Goal: Task Accomplishment & Management: Manage account settings

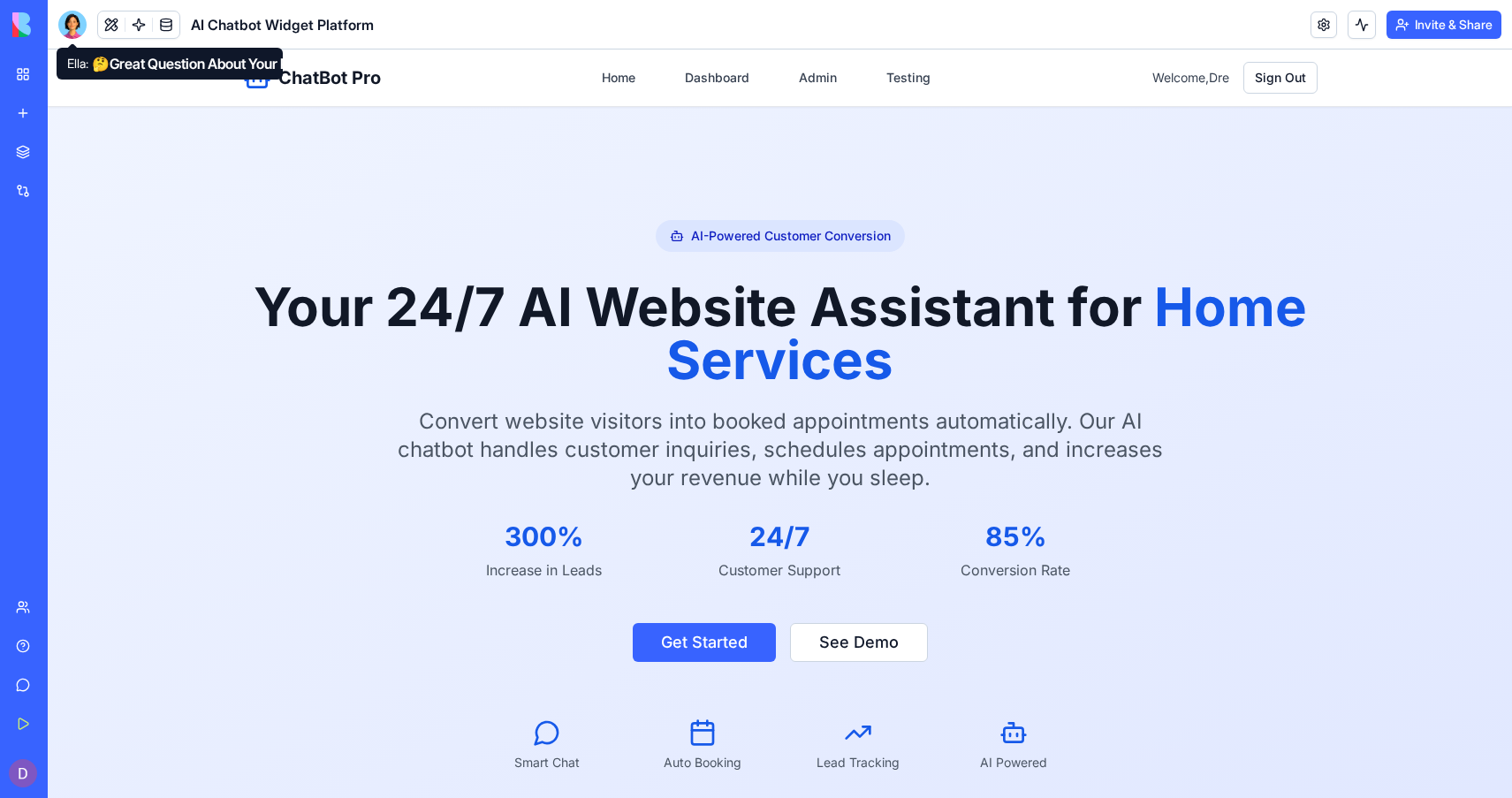
drag, startPoint x: 14, startPoint y: 11, endPoint x: 80, endPoint y: 29, distance: 68.4
click at [80, 29] on div at bounding box center [72, 24] width 28 height 28
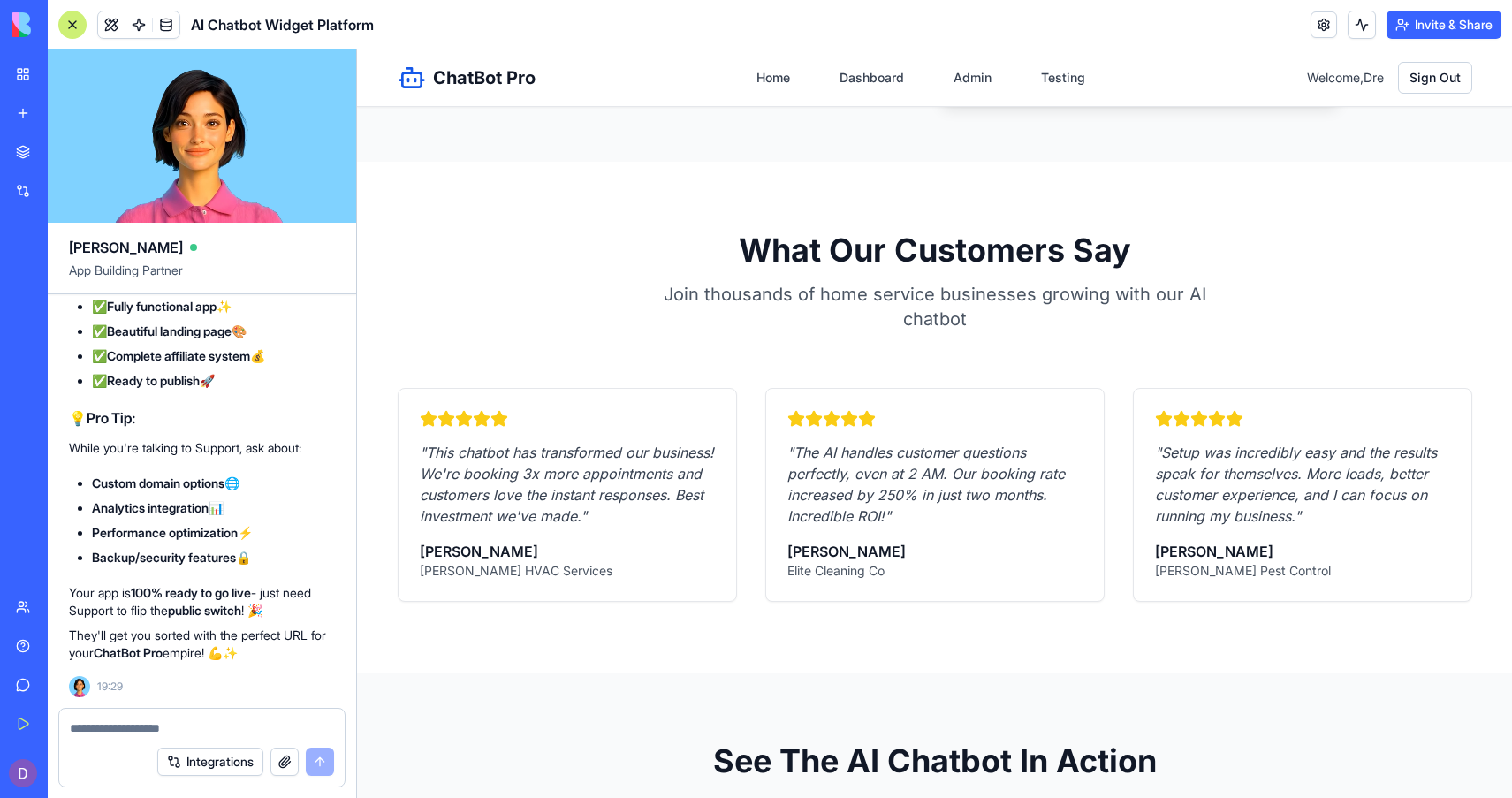
scroll to position [2024, 0]
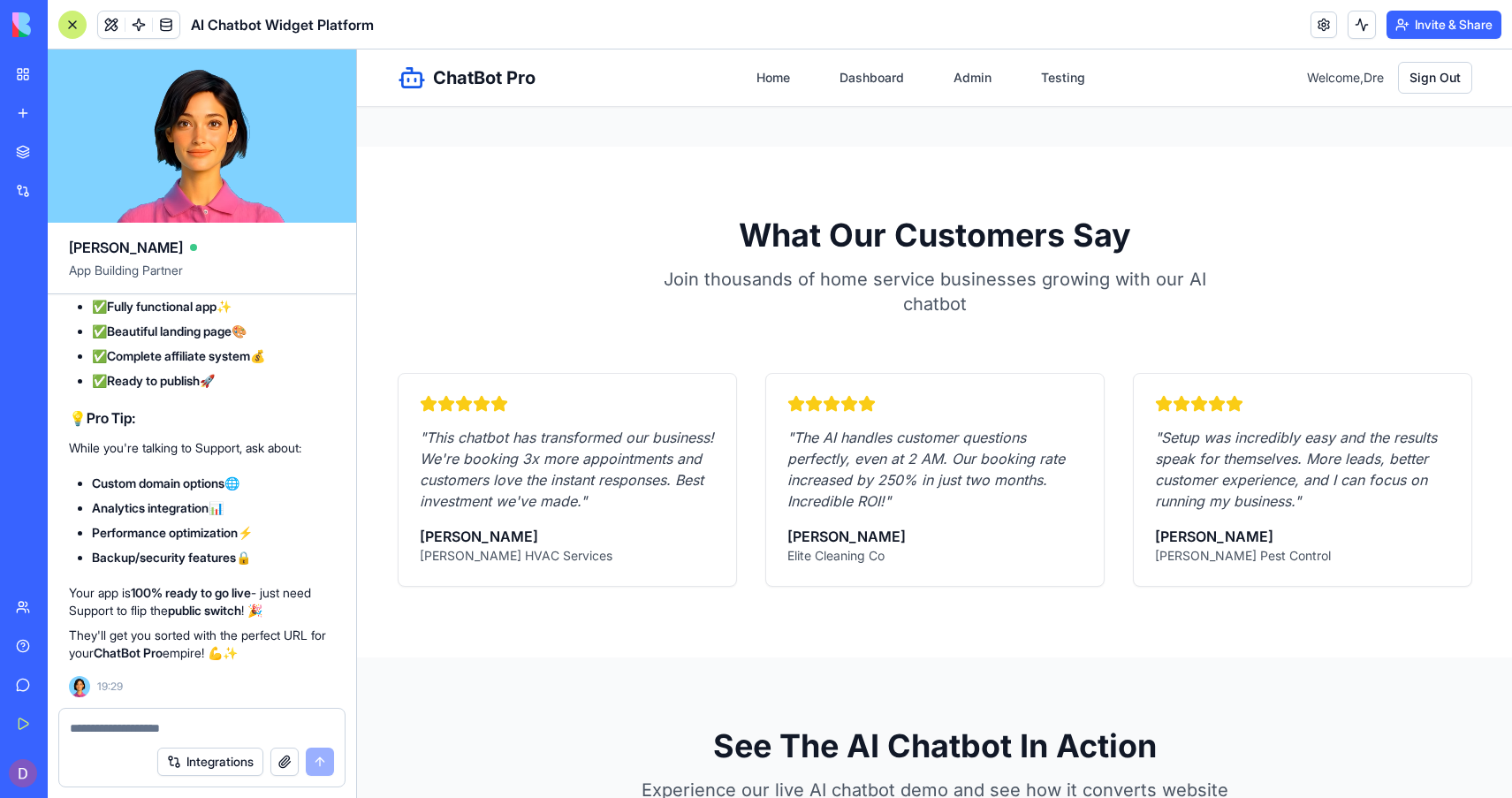
click at [86, 711] on div at bounding box center [202, 722] width 285 height 28
click at [91, 724] on textarea at bounding box center [202, 728] width 265 height 18
click at [32, 657] on link "Help" at bounding box center [40, 645] width 71 height 35
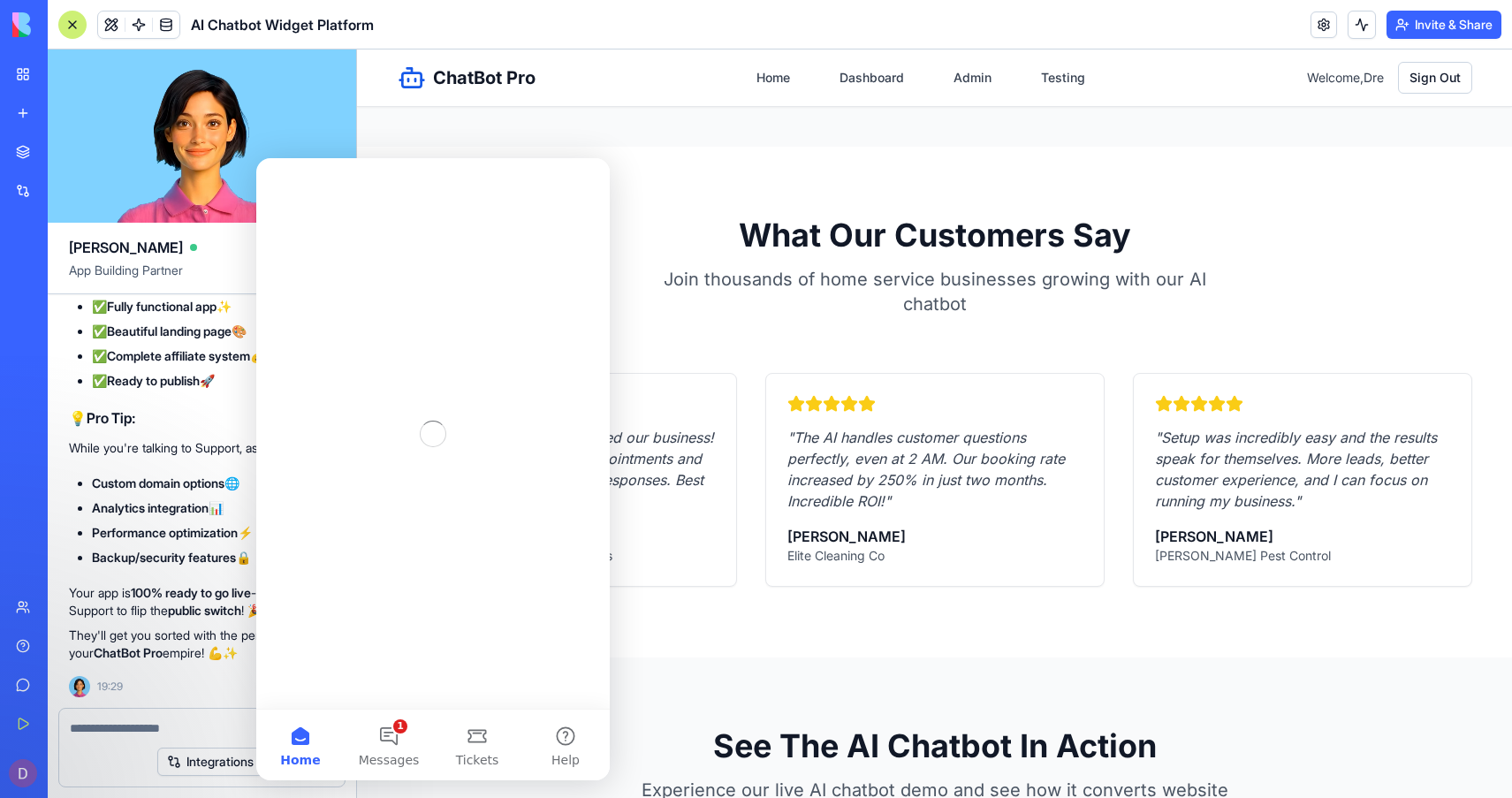
scroll to position [0, 0]
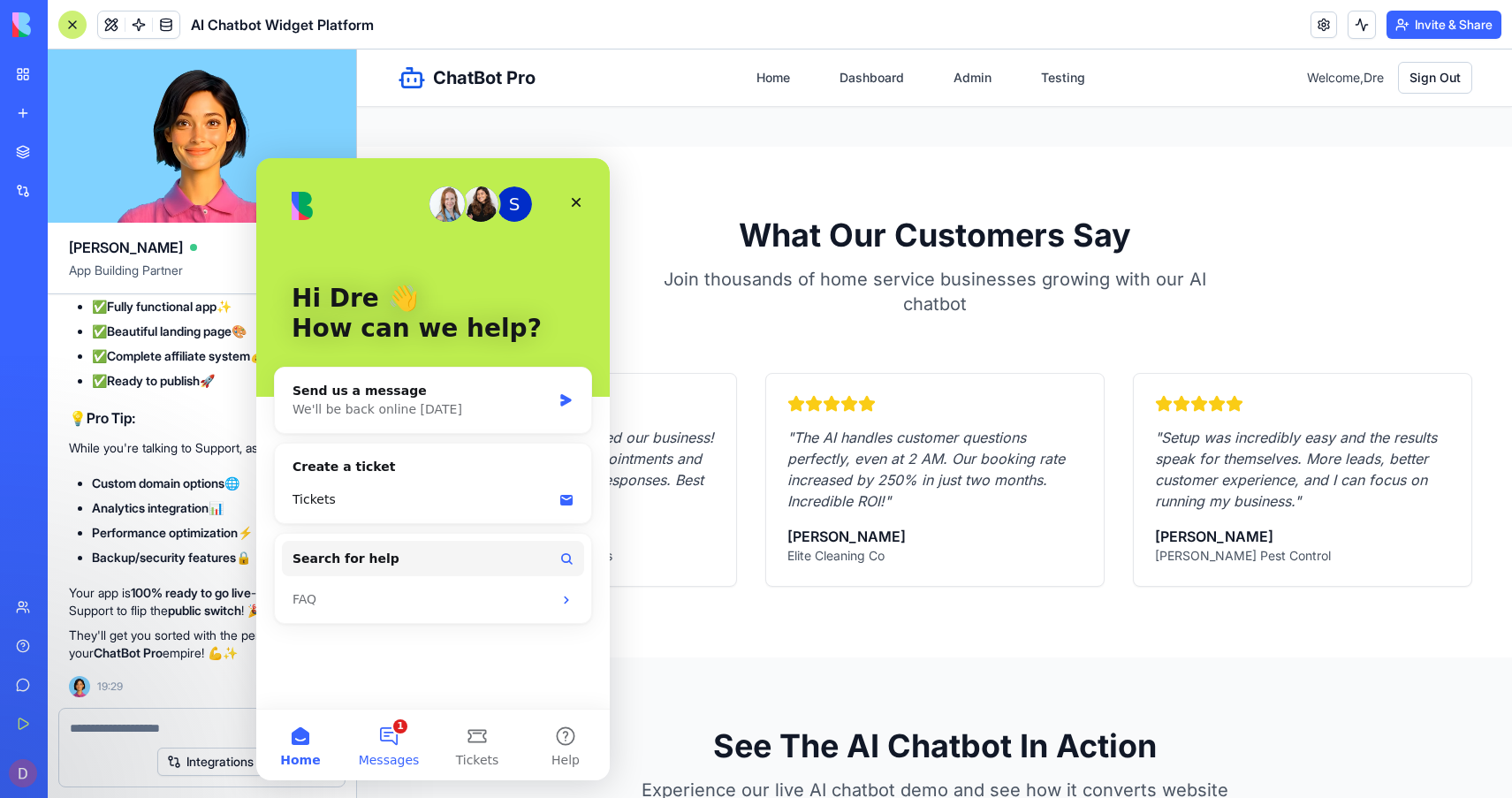
click at [383, 732] on button "1 Messages" at bounding box center [389, 744] width 88 height 71
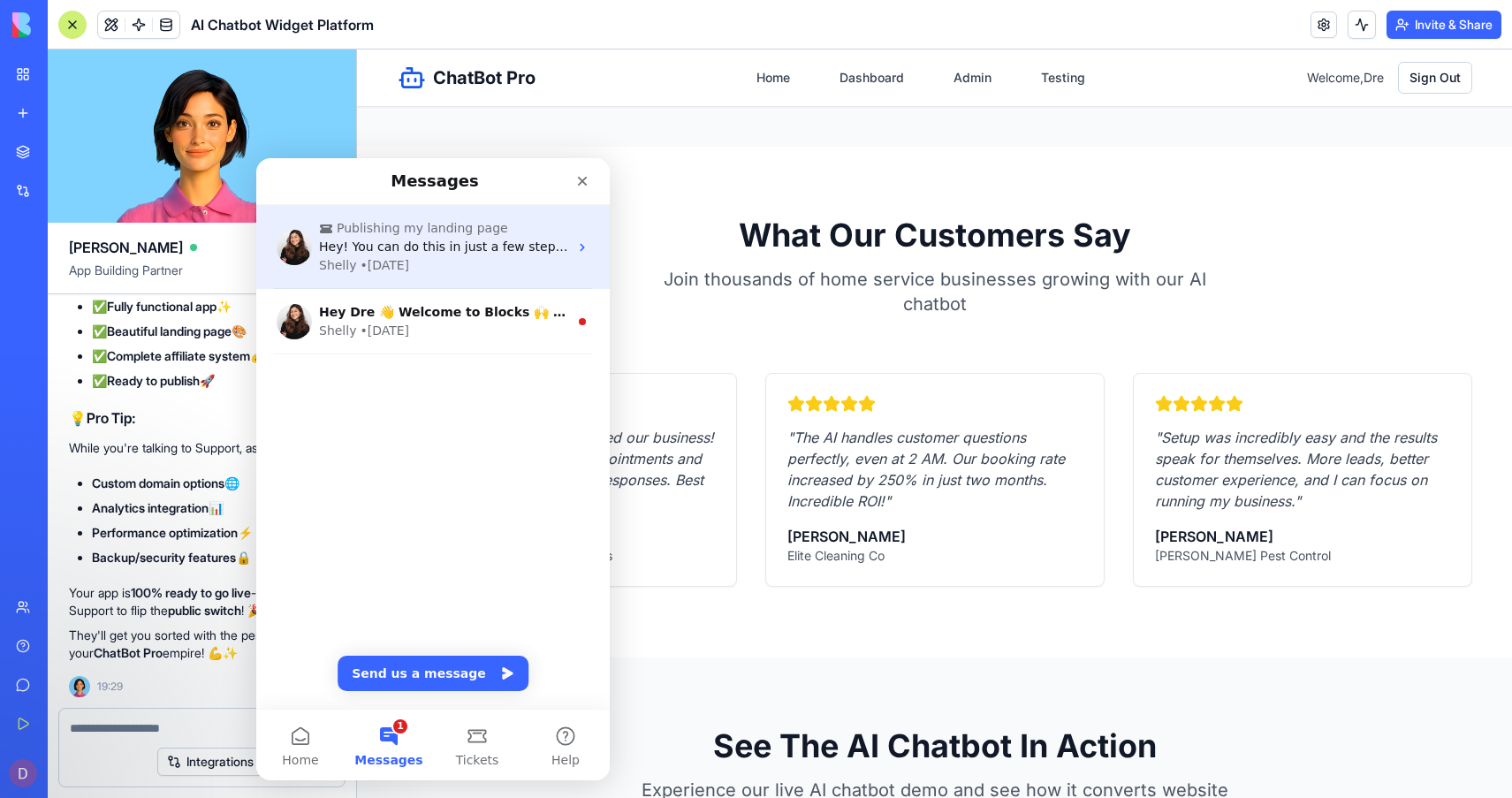
click at [395, 271] on div "• [DATE]" at bounding box center [384, 265] width 50 height 19
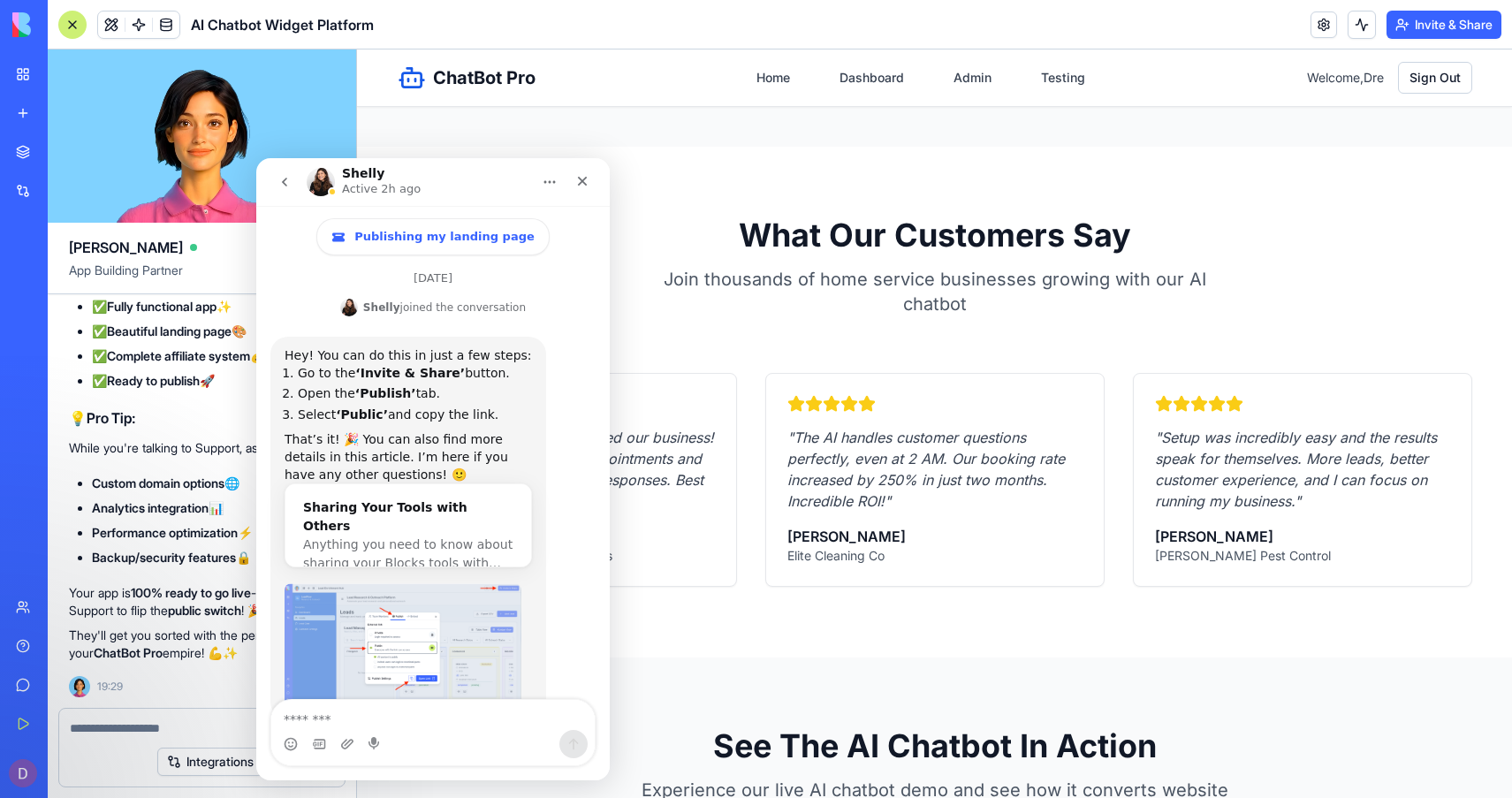
scroll to position [94, 0]
click at [1453, 30] on button "Invite & Share" at bounding box center [1444, 24] width 115 height 28
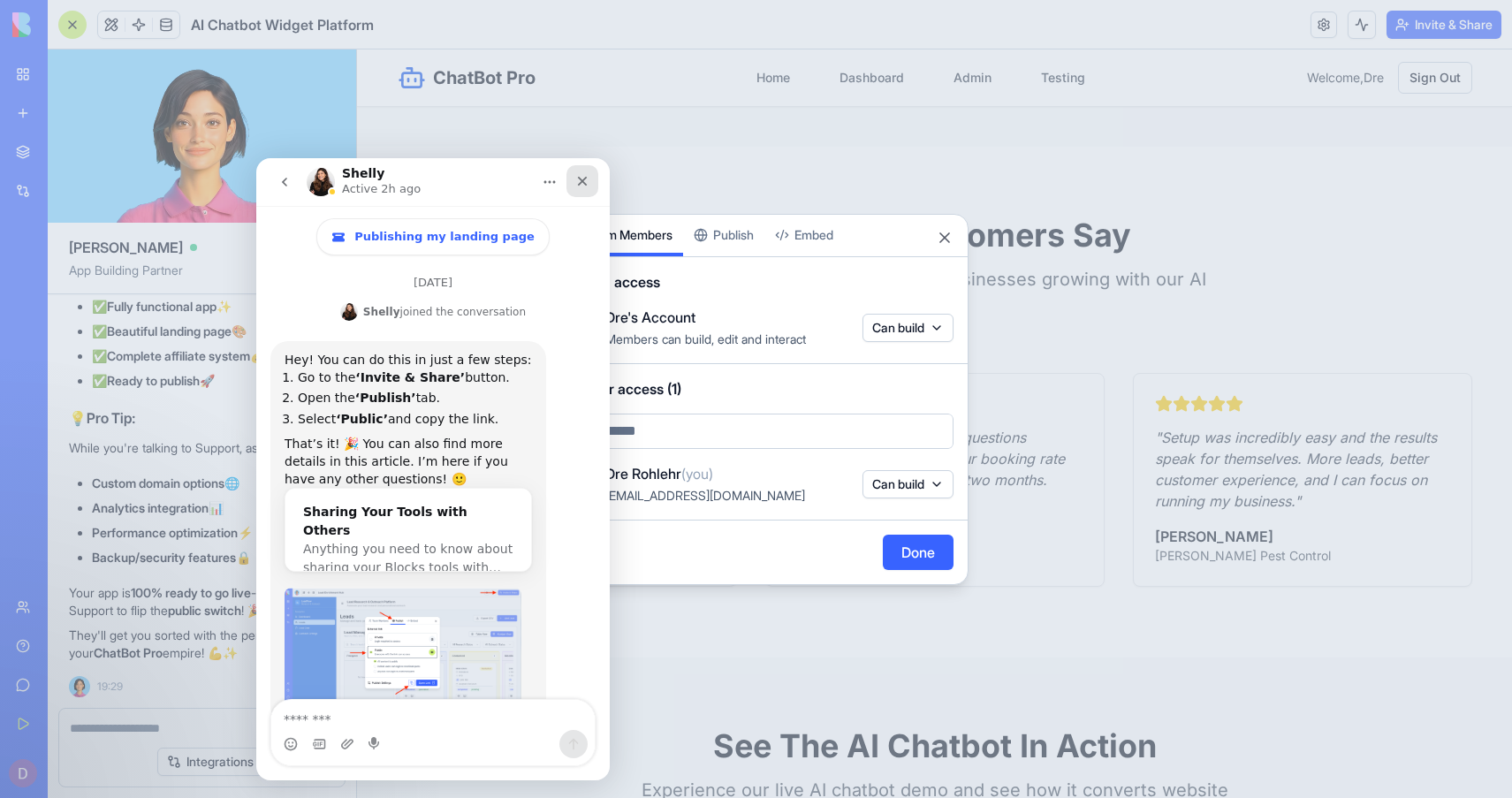
click at [574, 184] on div "Close" at bounding box center [581, 181] width 32 height 31
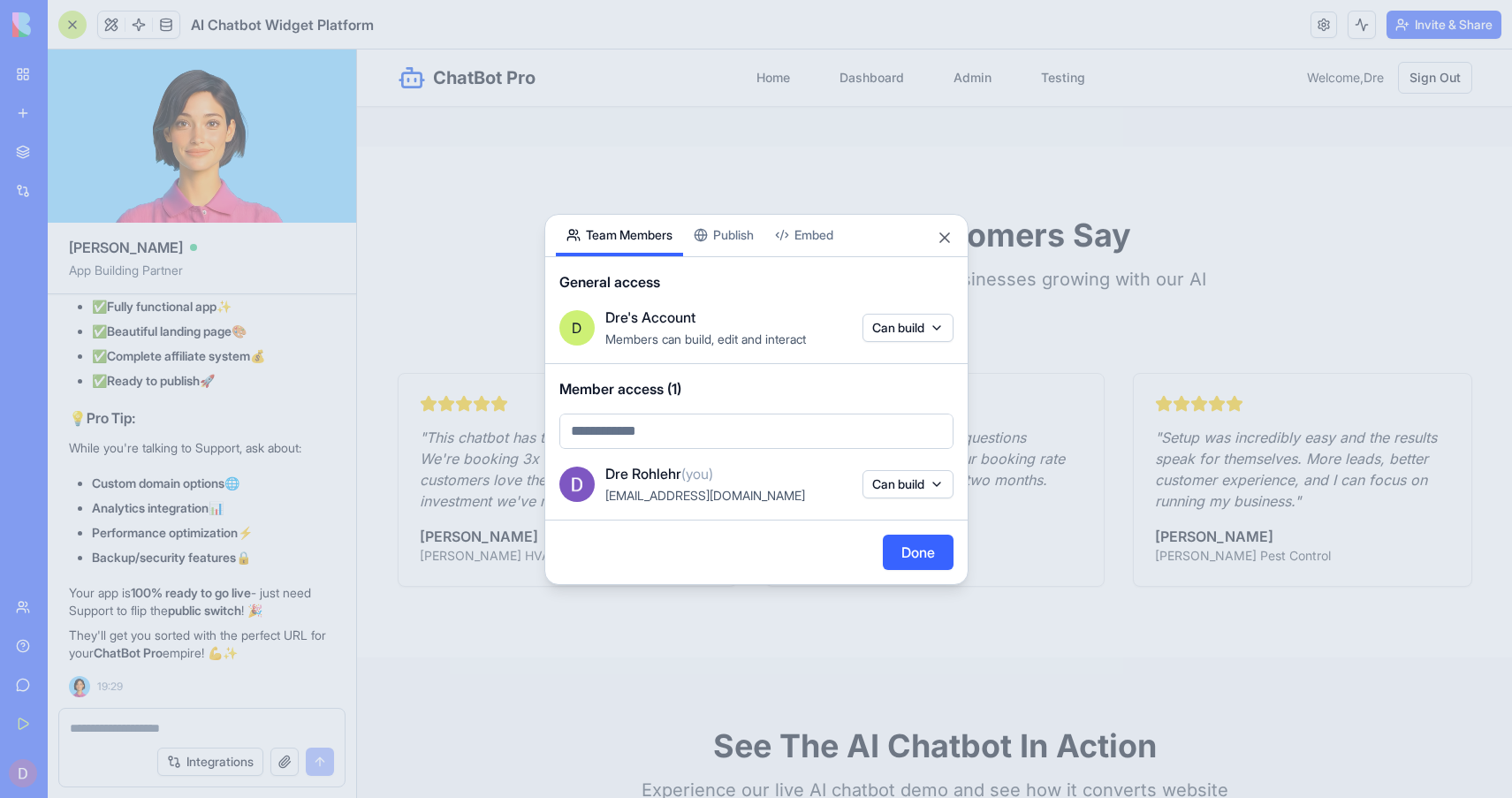
scroll to position [155, 0]
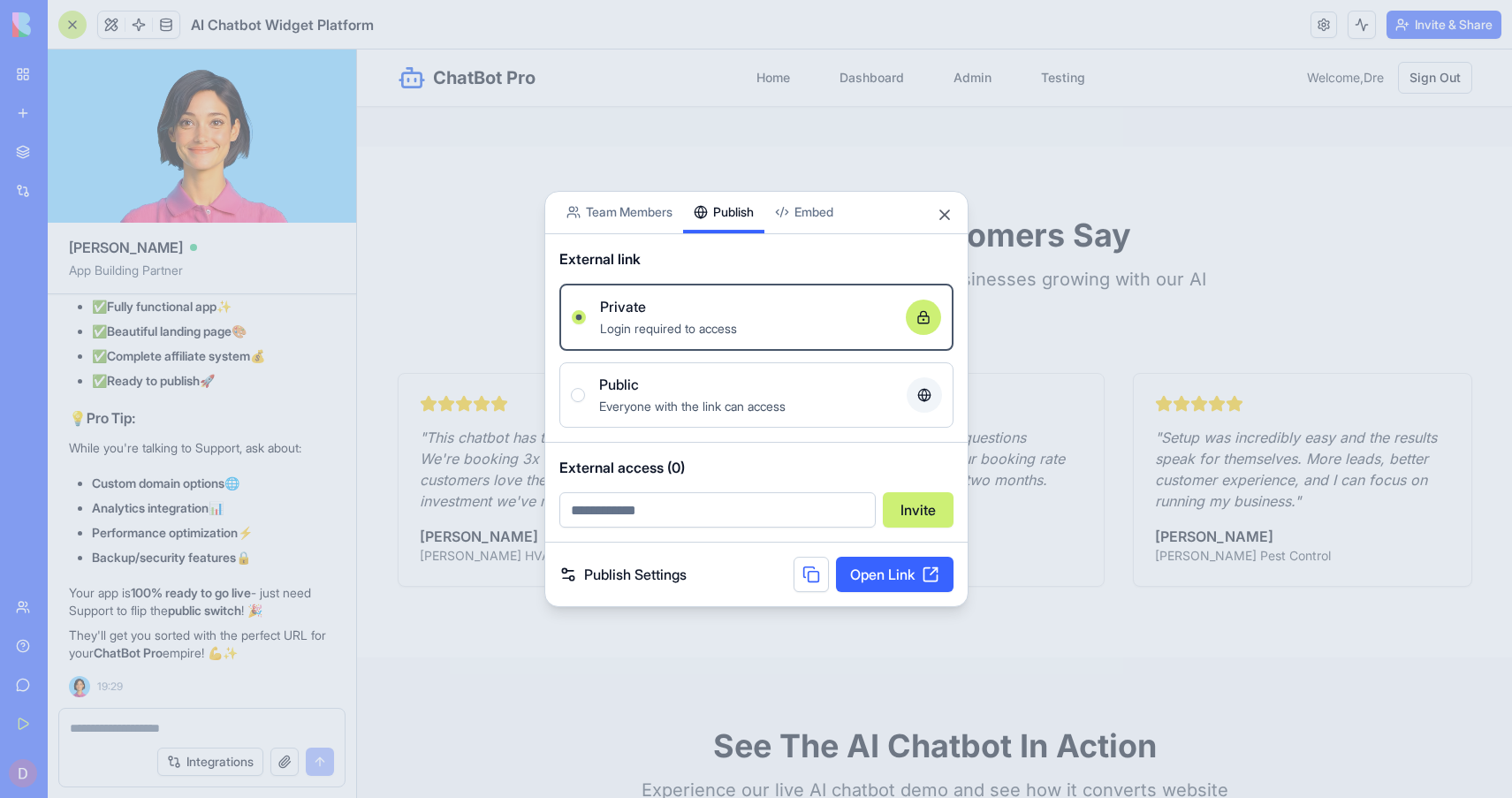
click at [724, 229] on button "Publish" at bounding box center [724, 212] width 81 height 41
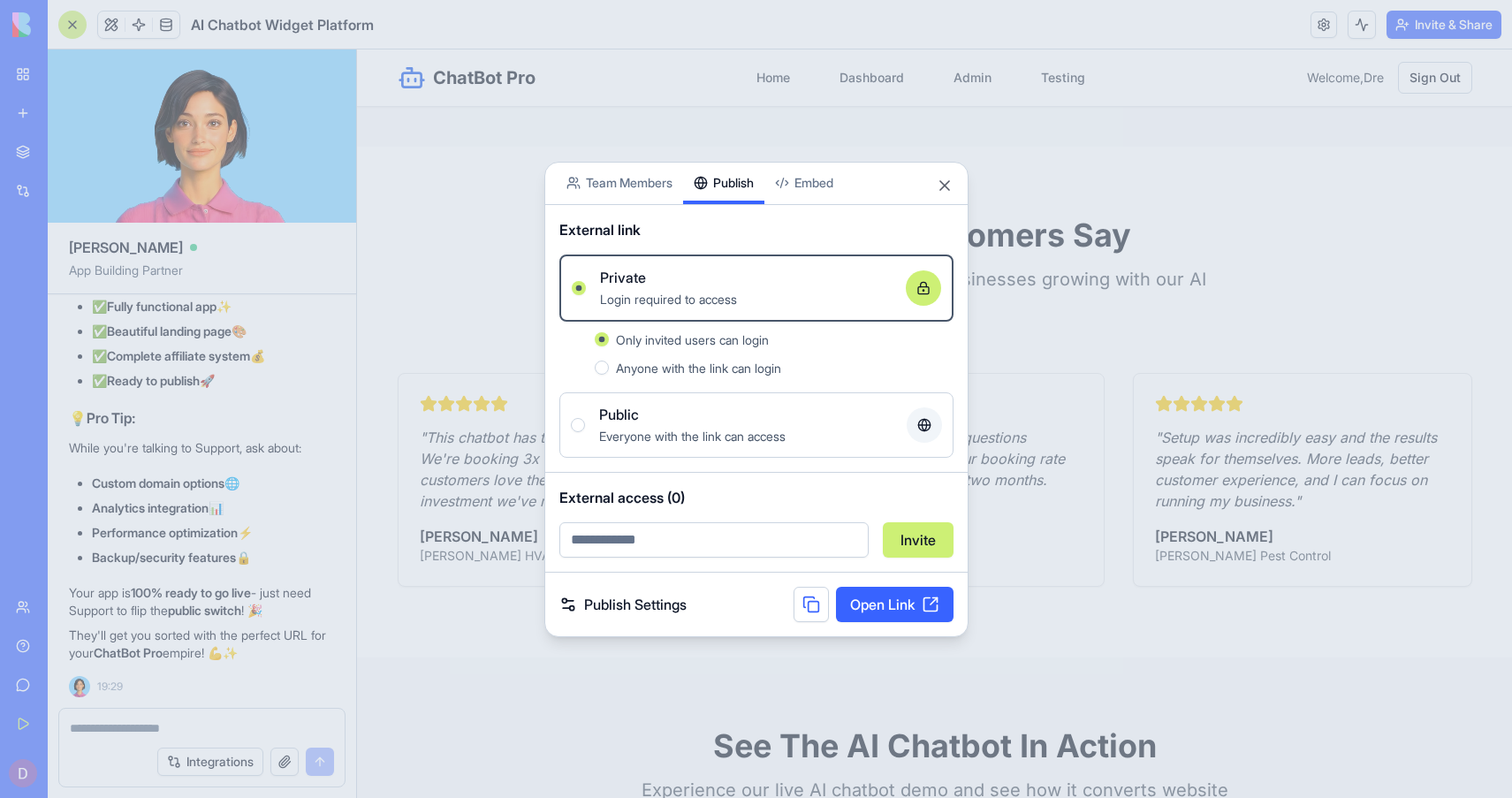
click at [740, 176] on button "Publish" at bounding box center [724, 184] width 81 height 41
click at [708, 412] on div "Public" at bounding box center [746, 415] width 293 height 22
click at [585, 417] on button "Public Everyone with the link can access" at bounding box center [578, 425] width 14 height 14
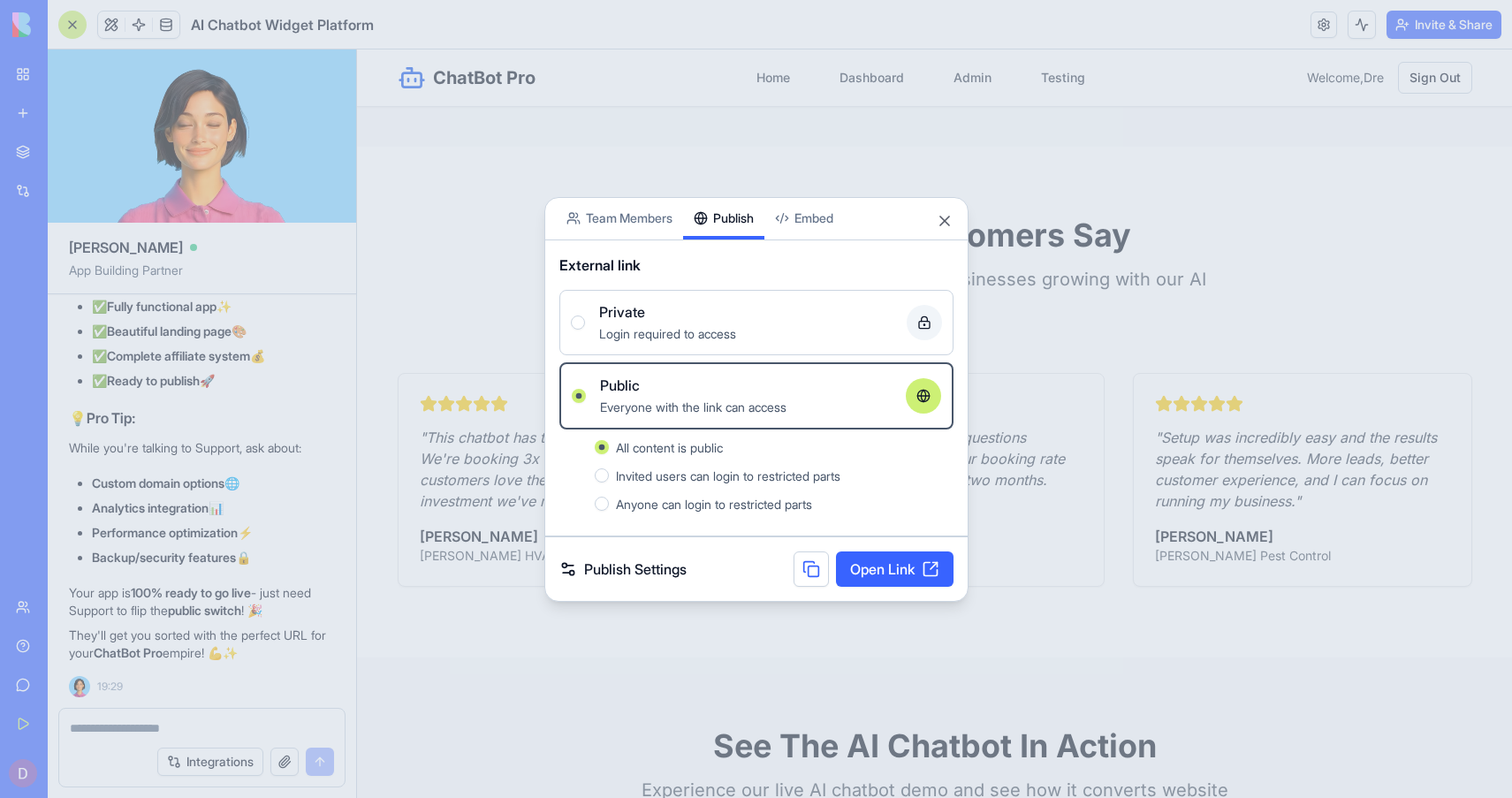
click at [675, 573] on link "Publish Settings" at bounding box center [623, 569] width 127 height 22
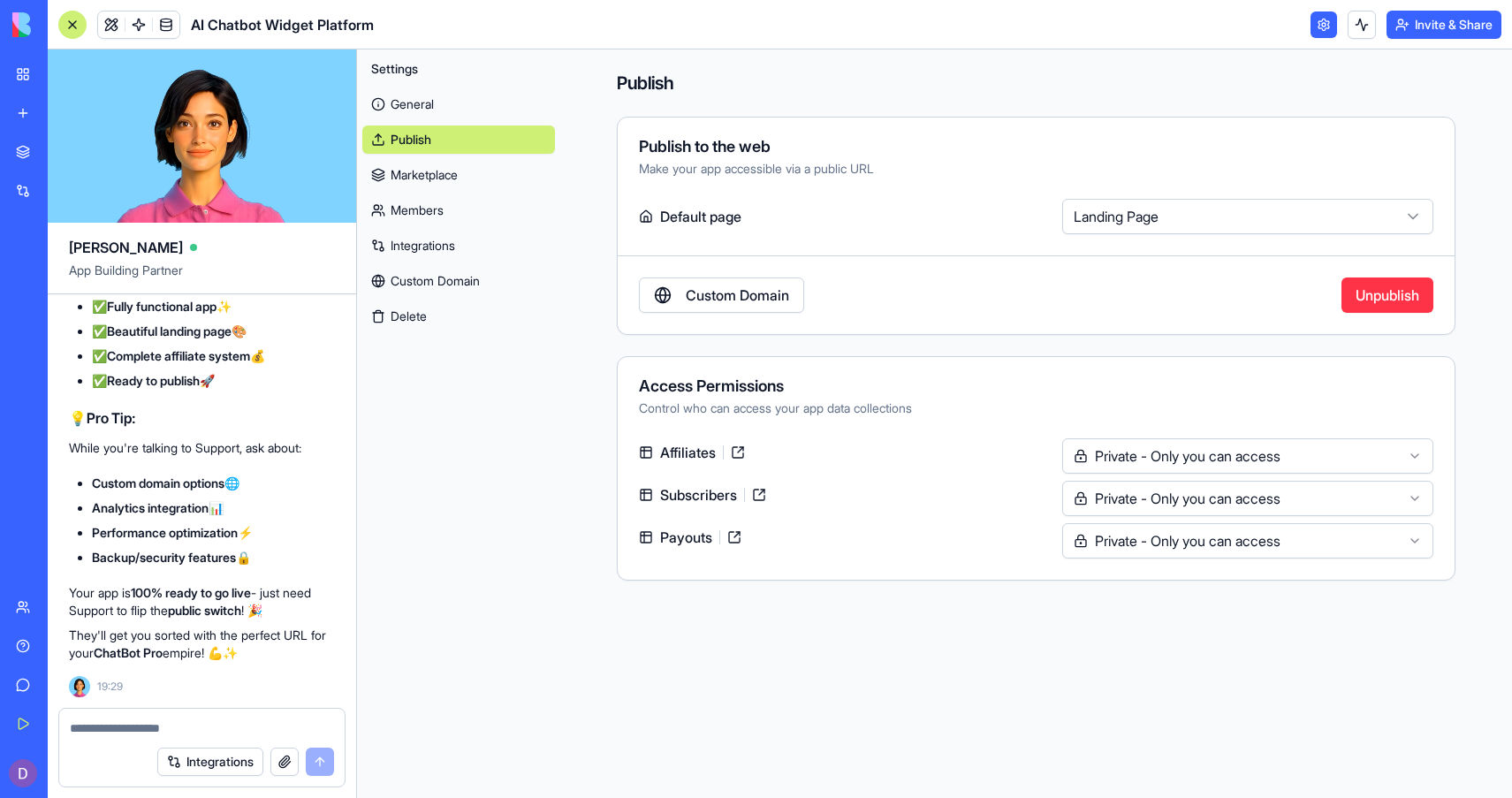
click at [1437, 24] on button "Invite & Share" at bounding box center [1444, 24] width 115 height 28
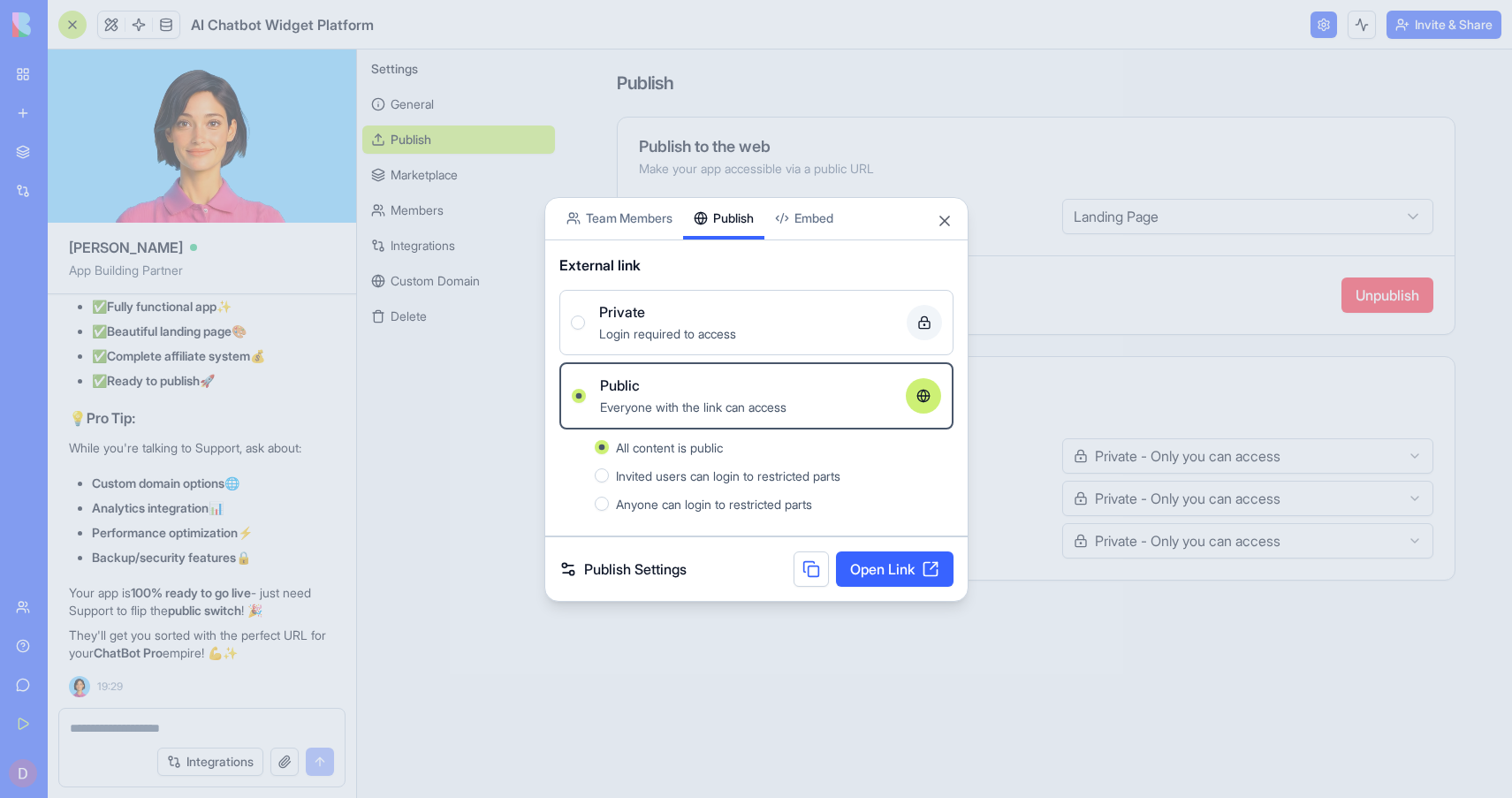
click at [814, 572] on button at bounding box center [811, 569] width 35 height 35
click at [198, 725] on div at bounding box center [756, 399] width 1512 height 798
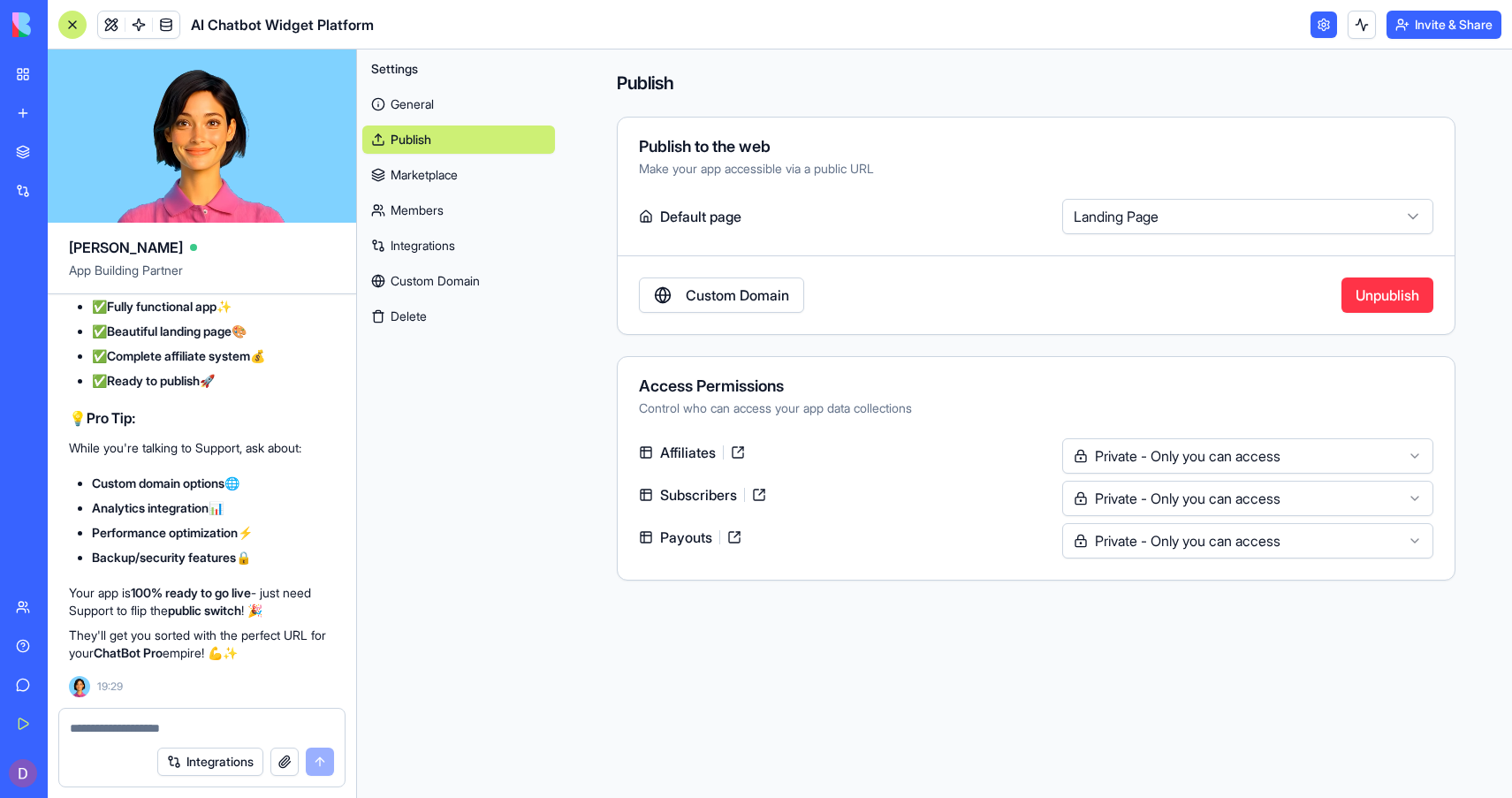
click at [198, 725] on textarea at bounding box center [202, 728] width 265 height 18
type textarea "*"
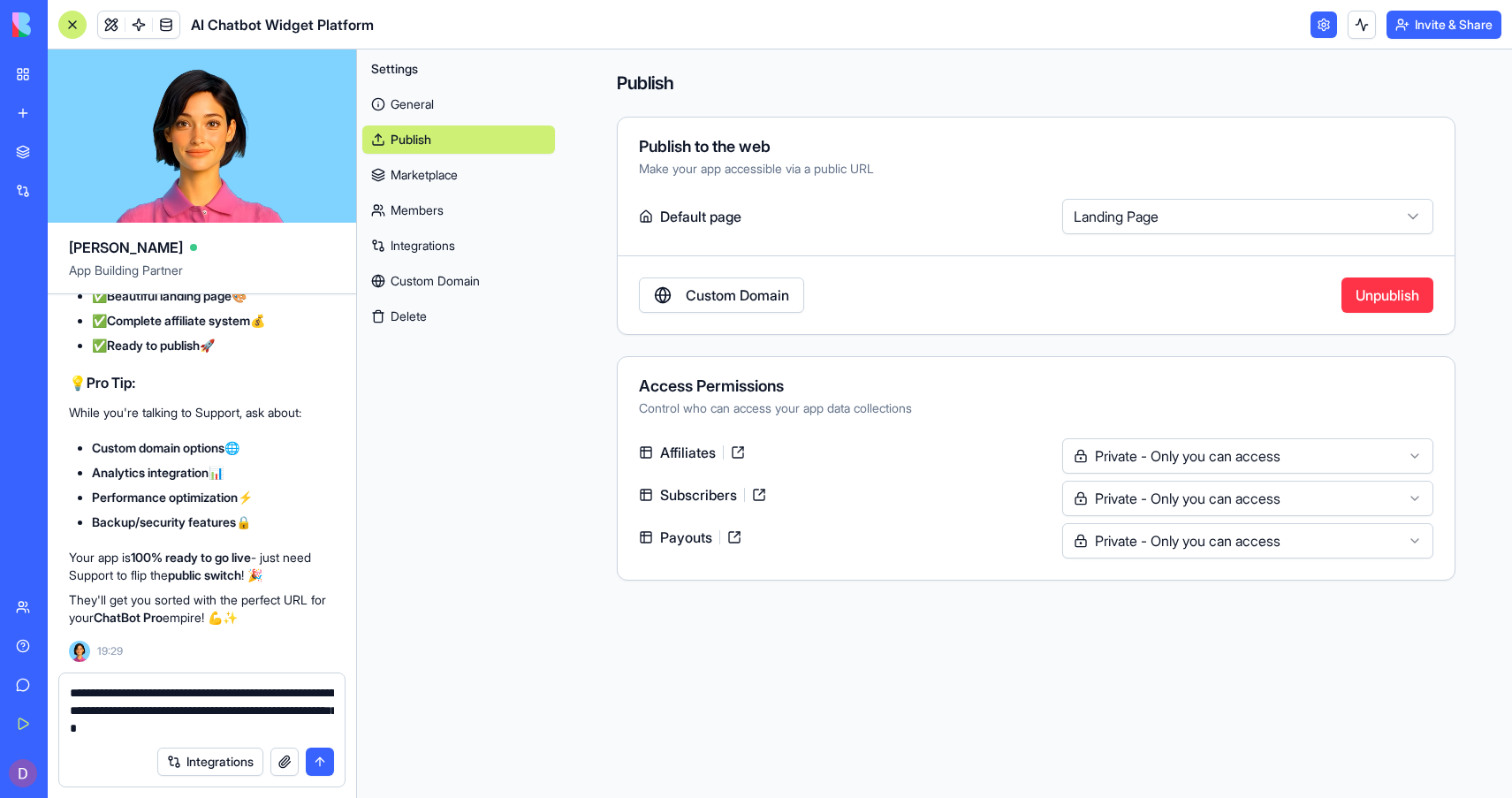
click at [192, 693] on textarea "**********" at bounding box center [202, 710] width 265 height 53
click at [194, 691] on textarea "**********" at bounding box center [202, 710] width 265 height 53
click at [254, 695] on textarea "**********" at bounding box center [202, 710] width 265 height 53
type textarea "**********"
click at [317, 757] on button "submit" at bounding box center [320, 761] width 28 height 28
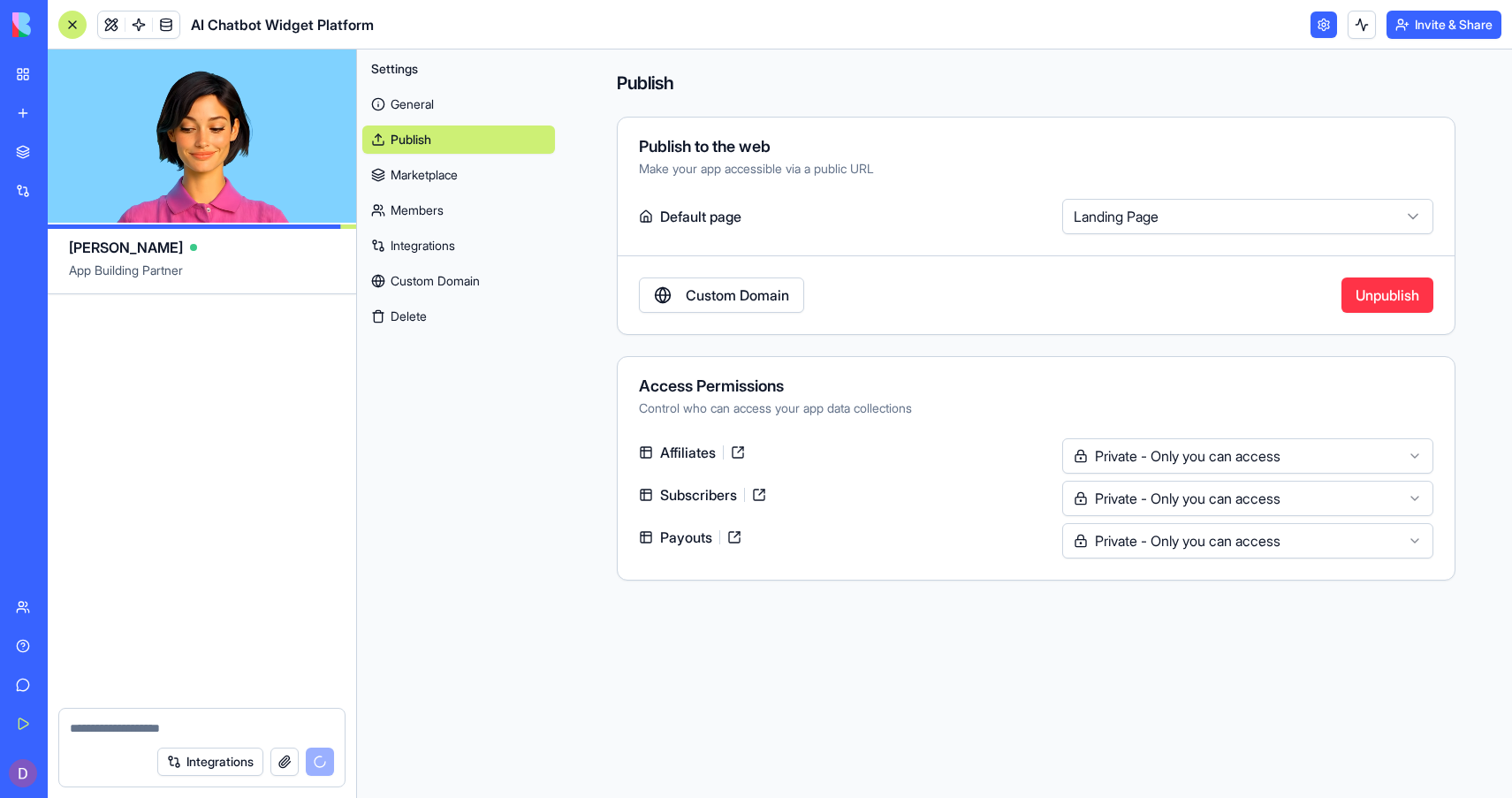
scroll to position [94233, 0]
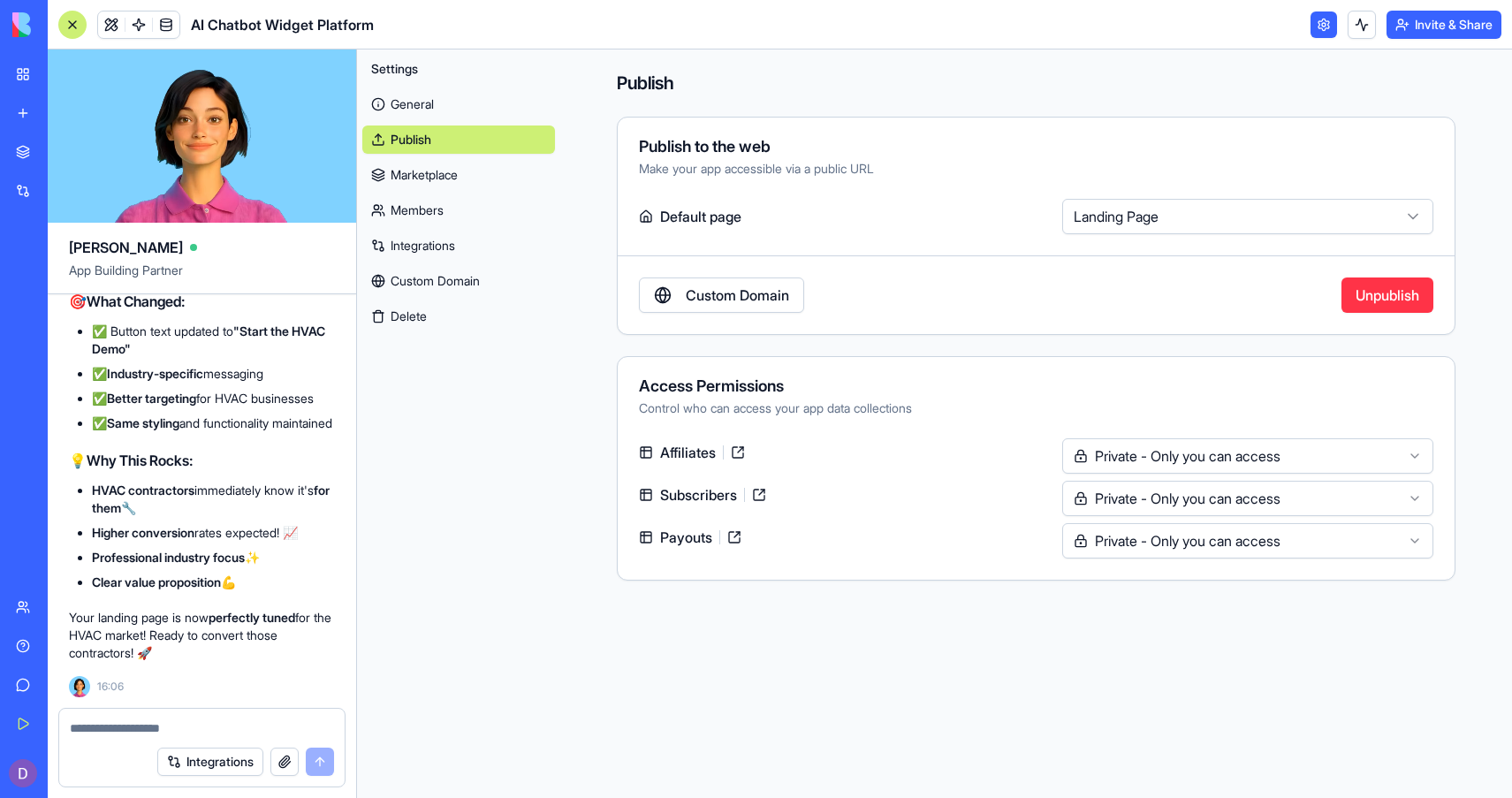
click at [412, 426] on div "Settings General Publish Marketplace Members Integrations Custom Domain Delete" at bounding box center [459, 424] width 203 height 749
click at [1415, 26] on button "Invite & Share" at bounding box center [1444, 24] width 115 height 28
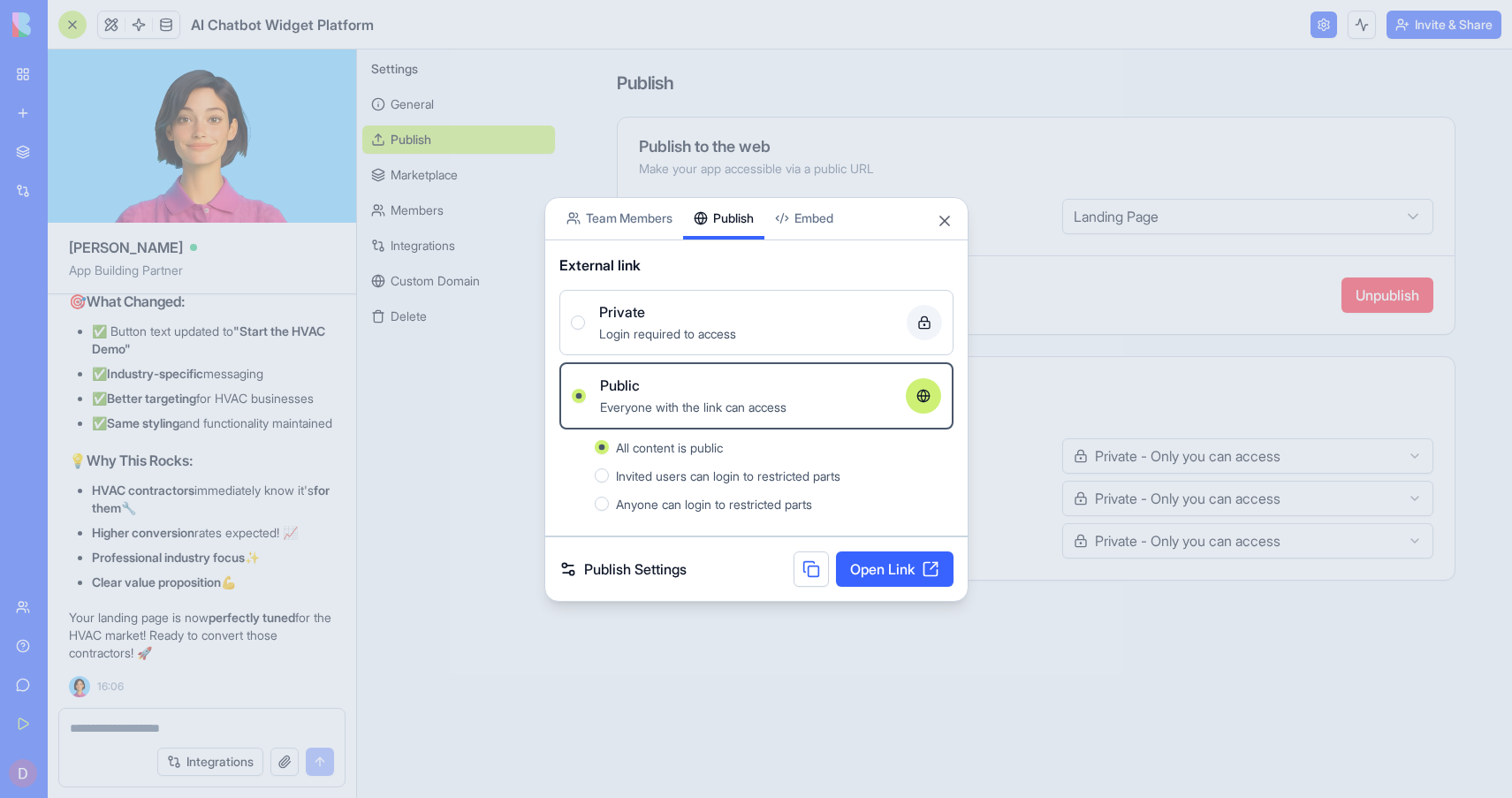
click at [860, 568] on link "Open Link" at bounding box center [895, 569] width 118 height 35
